Goal: Task Accomplishment & Management: Use online tool/utility

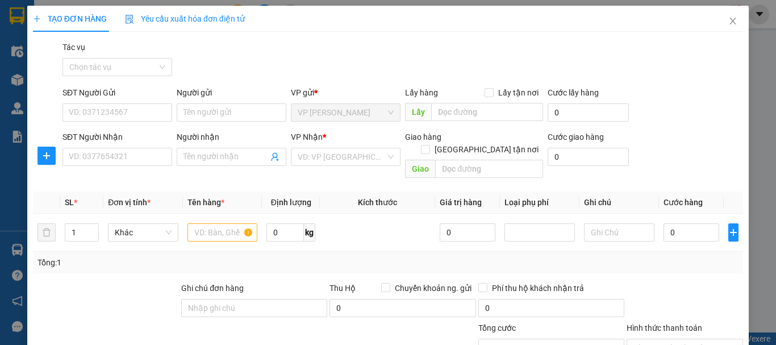
click at [741, 14] on div "TẠO ĐƠN HÀNG Yêu cầu xuất hóa đơn điện tử Transit Pickup Surcharge Ids Transit …" at bounding box center [388, 172] width 776 height 345
click at [728, 22] on icon "close" at bounding box center [732, 20] width 9 height 9
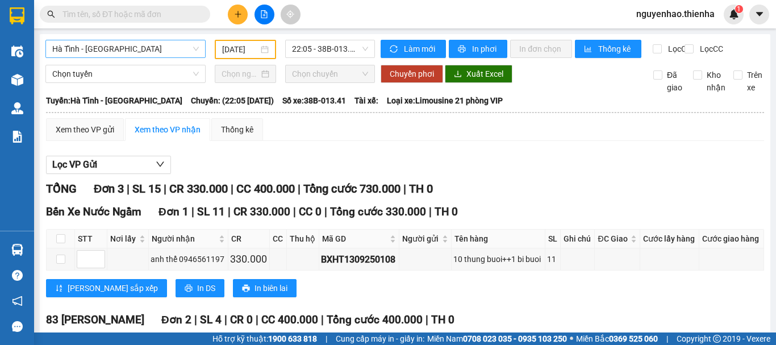
click at [147, 45] on span "Hà Tĩnh - [GEOGRAPHIC_DATA]" at bounding box center [125, 48] width 147 height 17
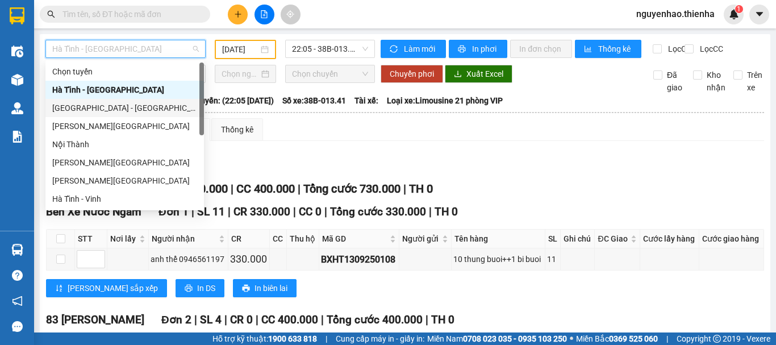
click at [98, 106] on div "[GEOGRAPHIC_DATA] - [GEOGRAPHIC_DATA]" at bounding box center [124, 108] width 145 height 12
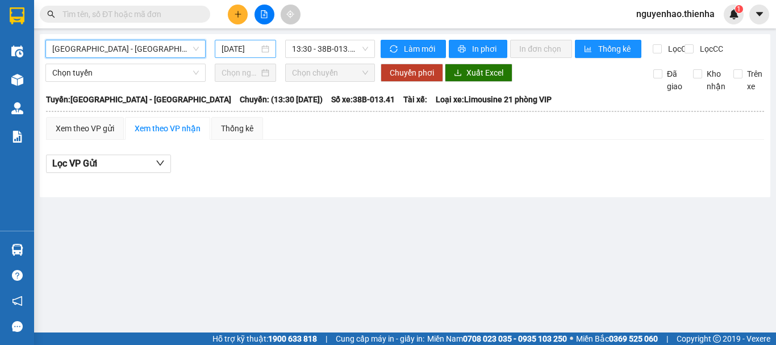
click at [240, 52] on input "[DATE]" at bounding box center [239, 49] width 37 height 12
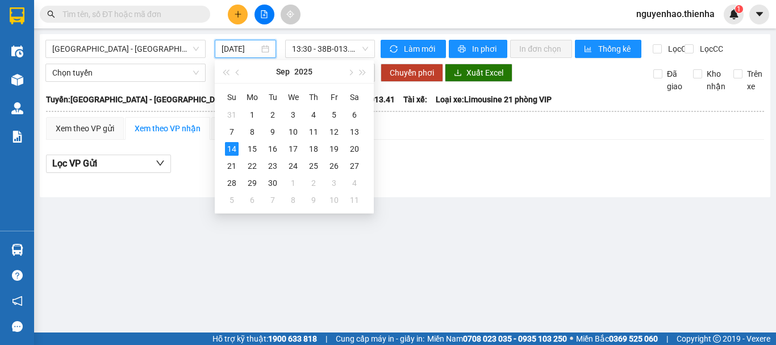
type input "[DATE]"
click at [260, 15] on icon "file-add" at bounding box center [264, 14] width 8 height 8
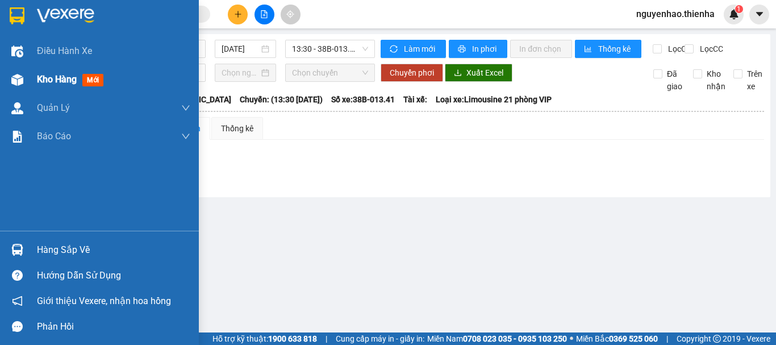
click at [30, 73] on div "Kho hàng mới" at bounding box center [99, 79] width 199 height 28
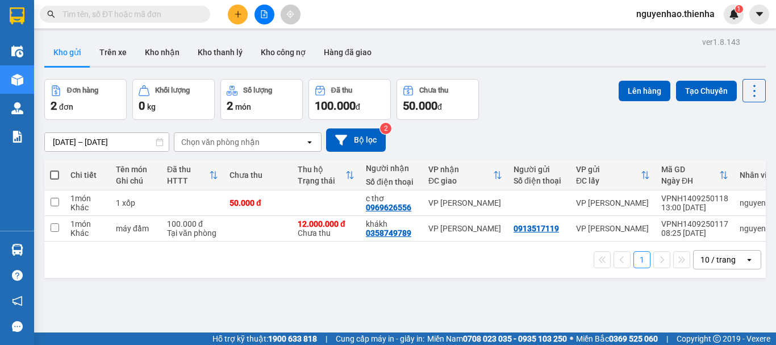
click at [55, 177] on span at bounding box center [54, 174] width 9 height 9
click at [55, 169] on input "checkbox" at bounding box center [55, 169] width 0 height 0
checkbox input "true"
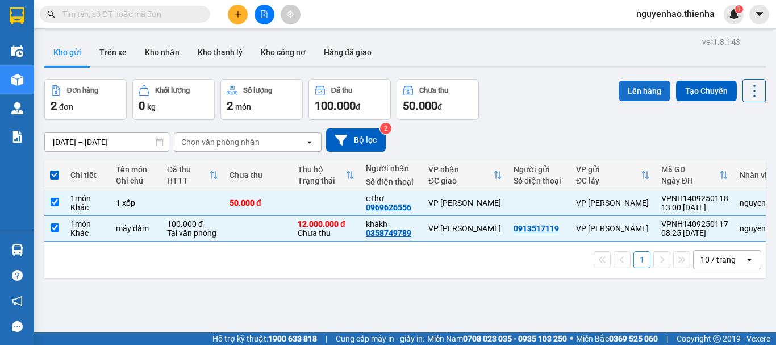
click at [621, 95] on button "Lên hàng" at bounding box center [644, 91] width 52 height 20
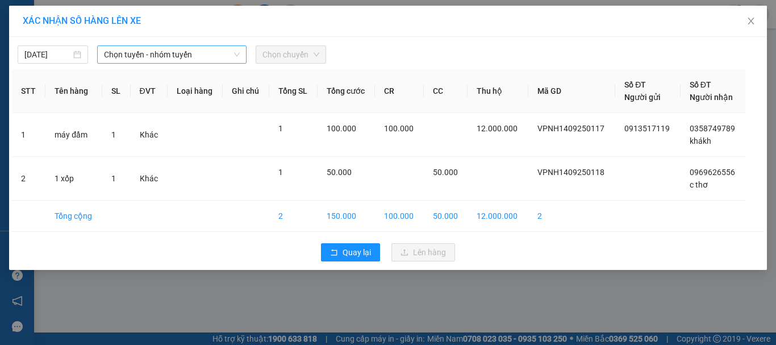
click at [188, 57] on span "Chọn tuyến - nhóm tuyến" at bounding box center [172, 54] width 136 height 17
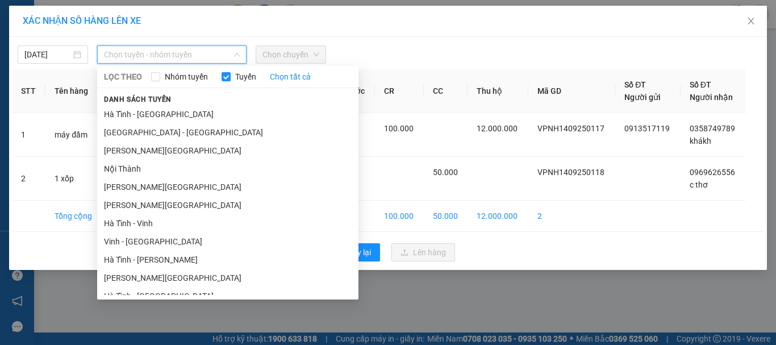
drag, startPoint x: 139, startPoint y: 128, endPoint x: 351, endPoint y: 75, distance: 218.9
click at [140, 128] on li "[GEOGRAPHIC_DATA] - [GEOGRAPHIC_DATA]" at bounding box center [227, 132] width 261 height 18
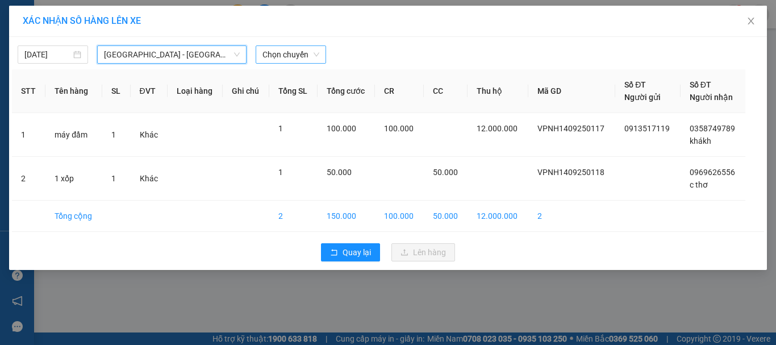
click at [312, 56] on span "Chọn chuyến" at bounding box center [290, 54] width 57 height 17
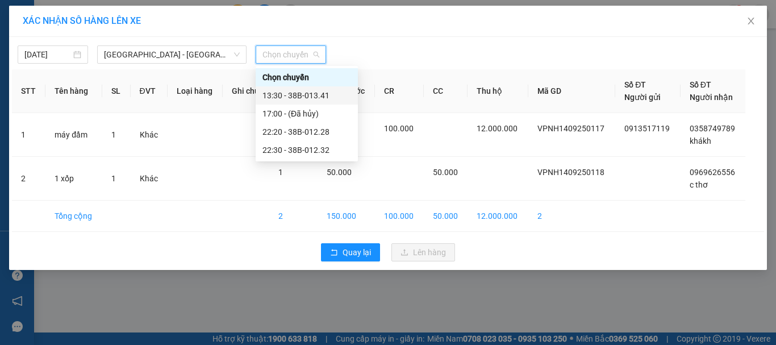
click at [296, 101] on div "13:30 - 38B-013.41" at bounding box center [306, 95] width 89 height 12
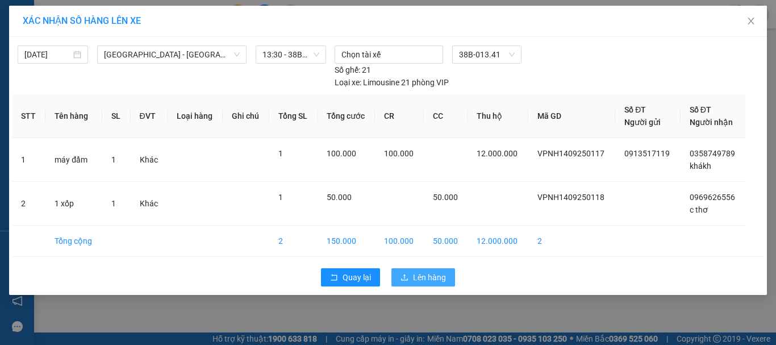
click at [440, 277] on span "Lên hàng" at bounding box center [429, 277] width 33 height 12
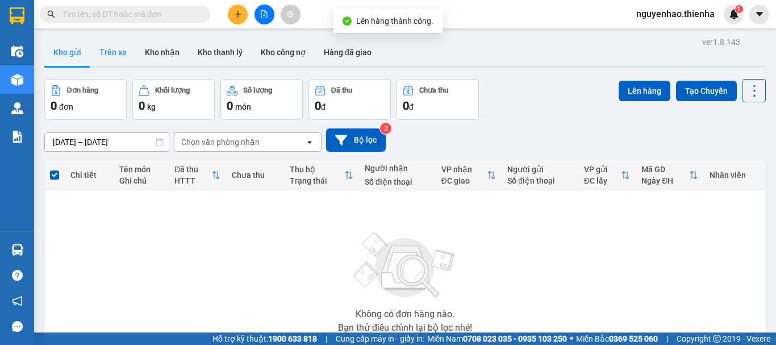
click at [113, 55] on button "Trên xe" at bounding box center [112, 52] width 45 height 27
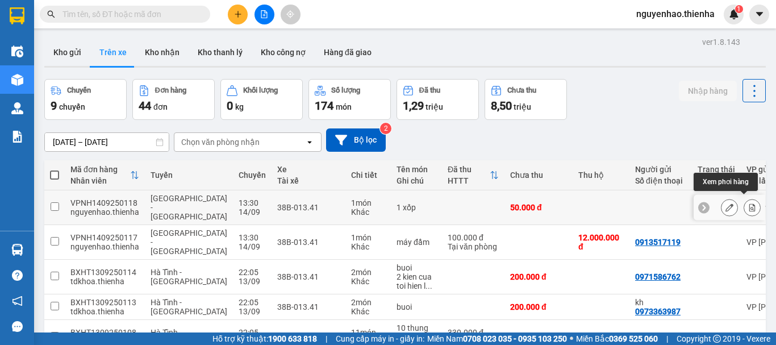
click at [748, 203] on icon at bounding box center [752, 207] width 8 height 8
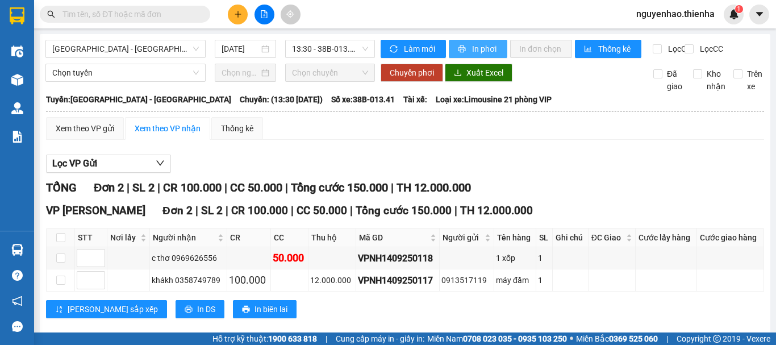
click at [481, 50] on span "In phơi" at bounding box center [485, 49] width 26 height 12
